Goal: Information Seeking & Learning: Learn about a topic

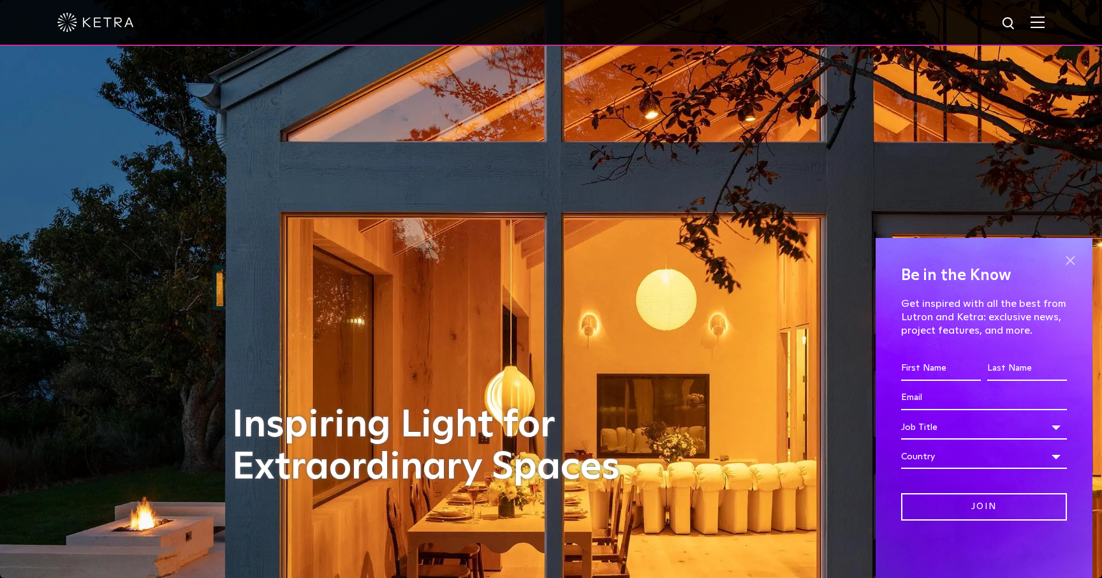
click at [1075, 262] on span at bounding box center [1070, 260] width 19 height 19
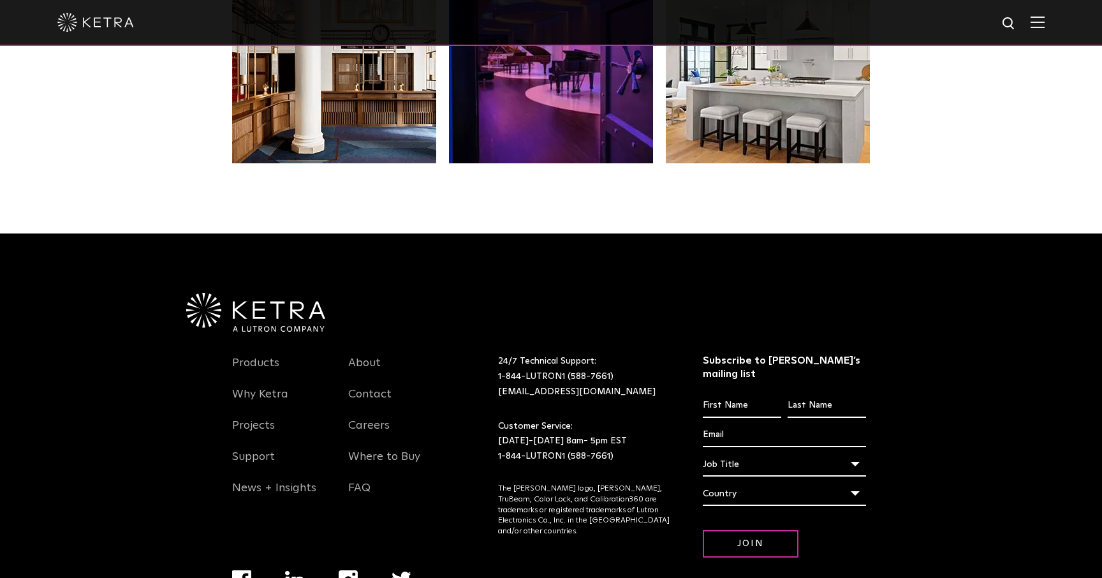
scroll to position [2679, 0]
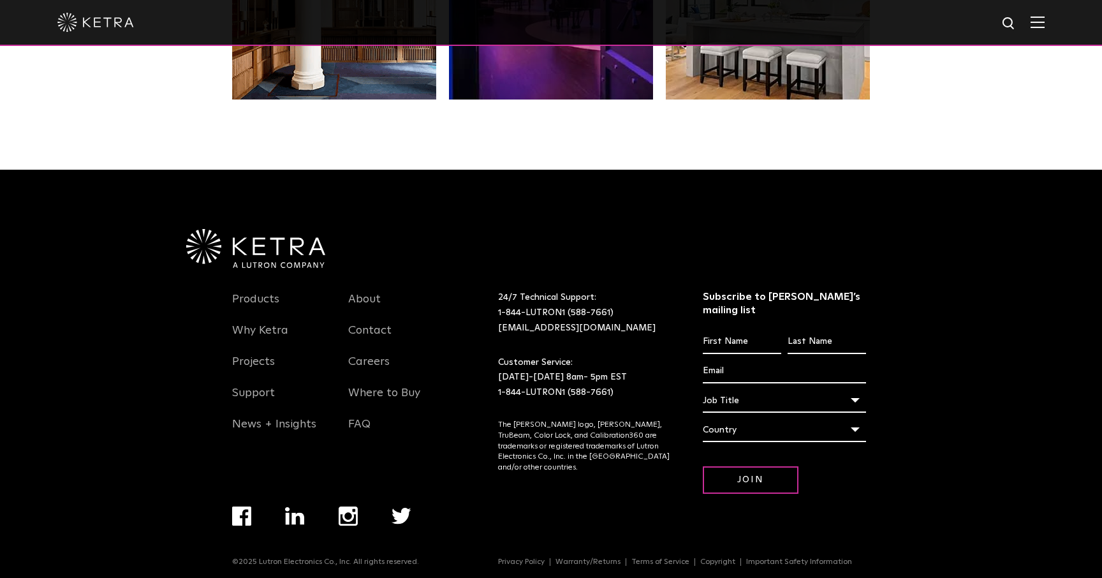
click at [252, 291] on li "Products" at bounding box center [280, 305] width 97 height 31
click at [250, 301] on link "Products" at bounding box center [255, 306] width 47 height 29
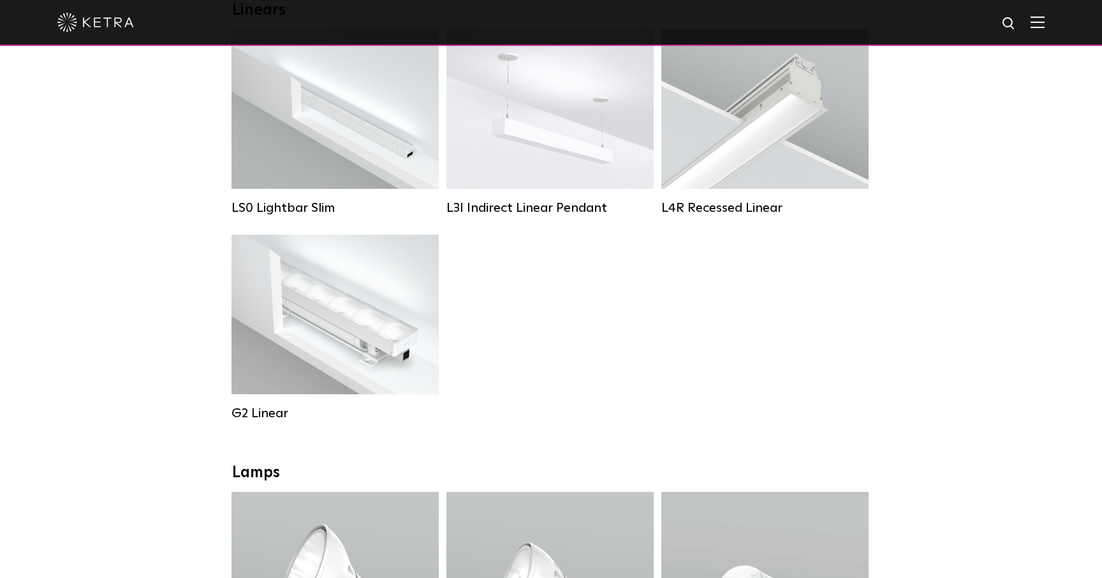
scroll to position [496, 0]
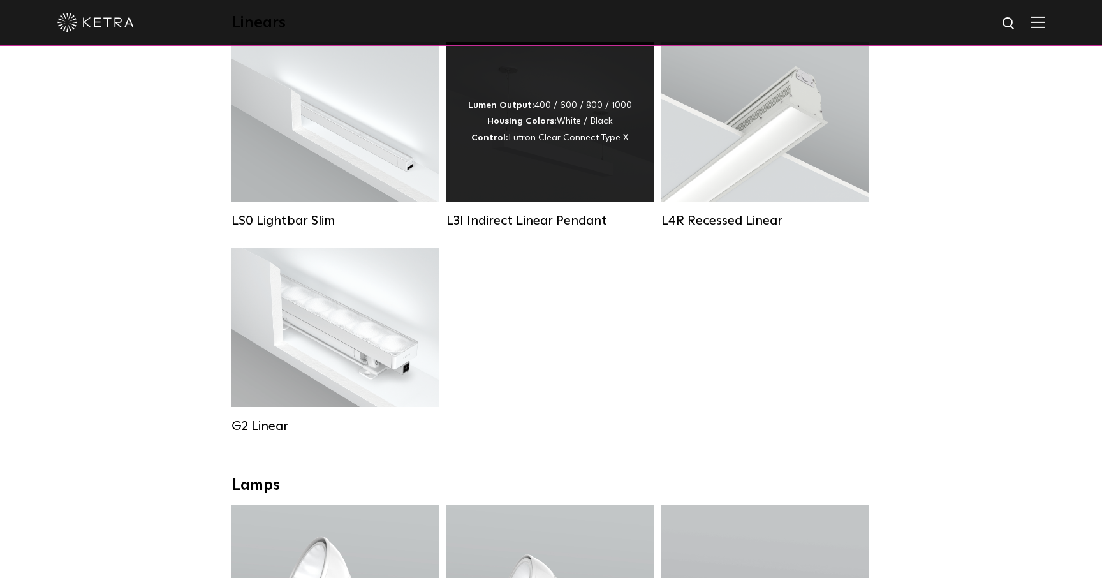
click at [510, 172] on div "Lumen Output: 400 / 600 / 800 / 1000 Housing Colors: White / Black Control: Lut…" at bounding box center [549, 121] width 207 height 159
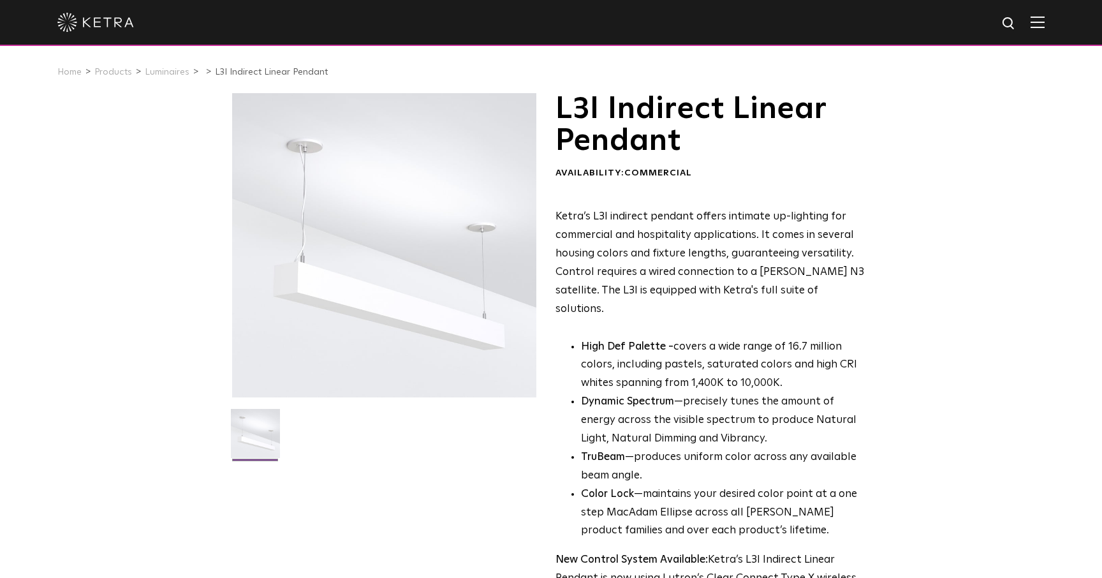
click at [465, 307] on div at bounding box center [384, 245] width 304 height 304
